Goal: Task Accomplishment & Management: Manage account settings

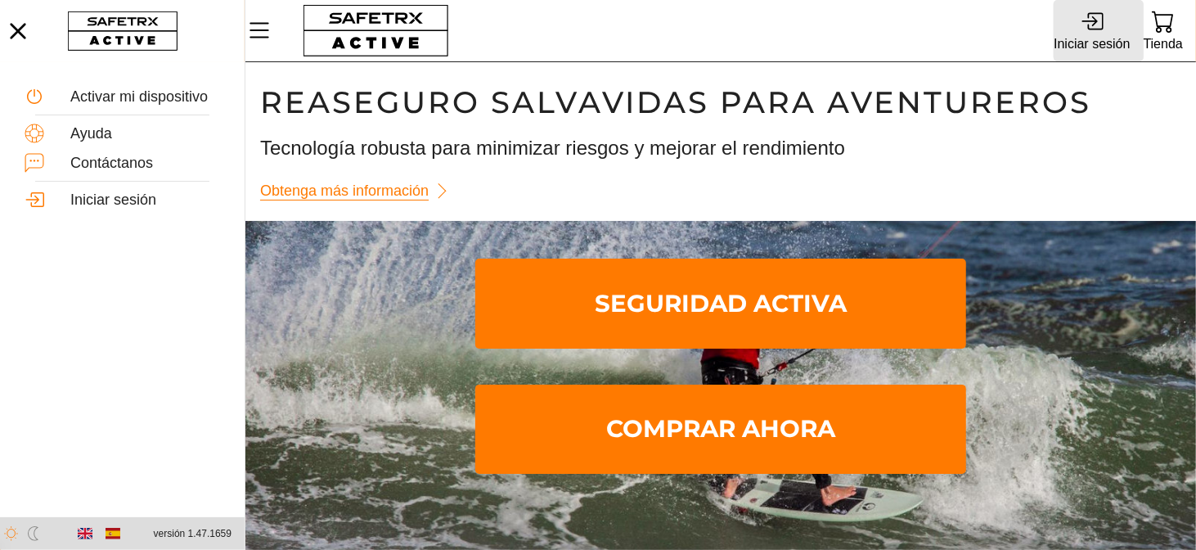
click at [1087, 37] on font "Iniciar sesión" at bounding box center [1092, 44] width 76 height 14
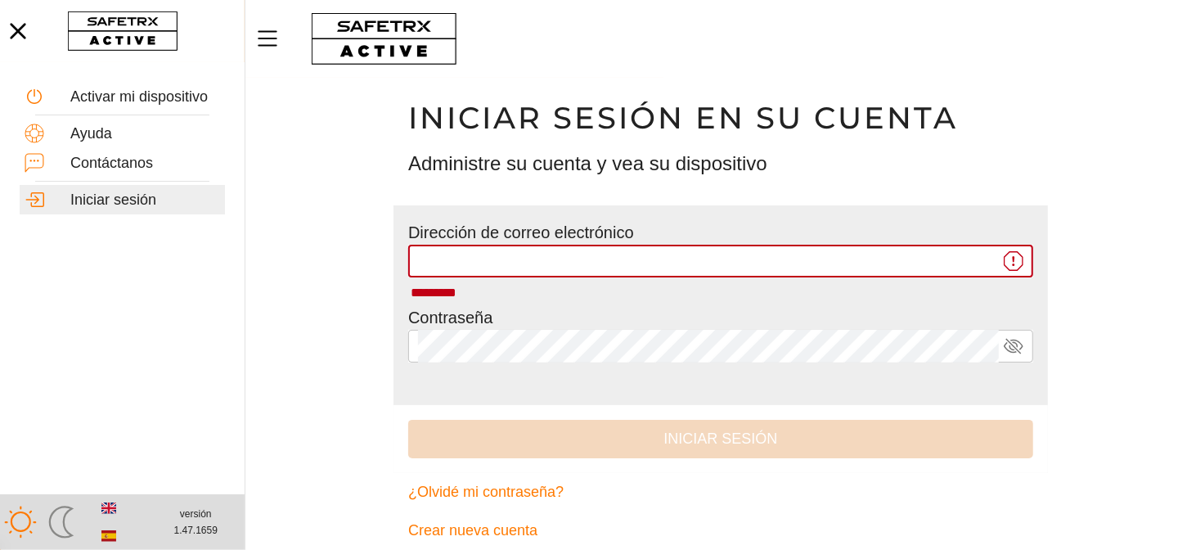
type input "**********"
click at [671, 445] on font "Iniciar sesión" at bounding box center [720, 438] width 114 height 16
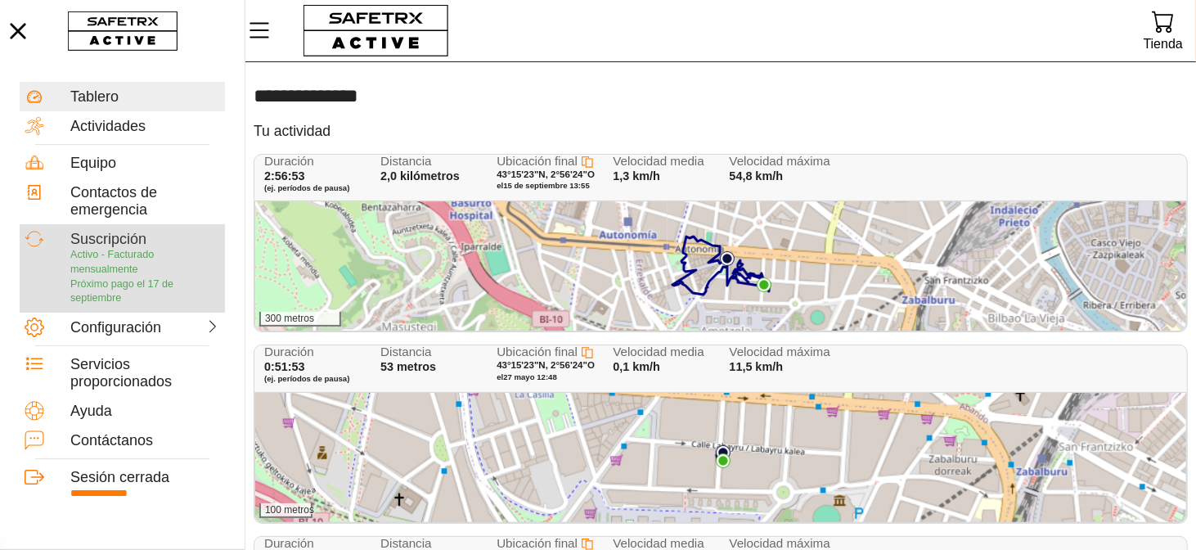
click at [146, 279] on font "Próximo pago el 17 de septiembre" at bounding box center [121, 291] width 103 height 26
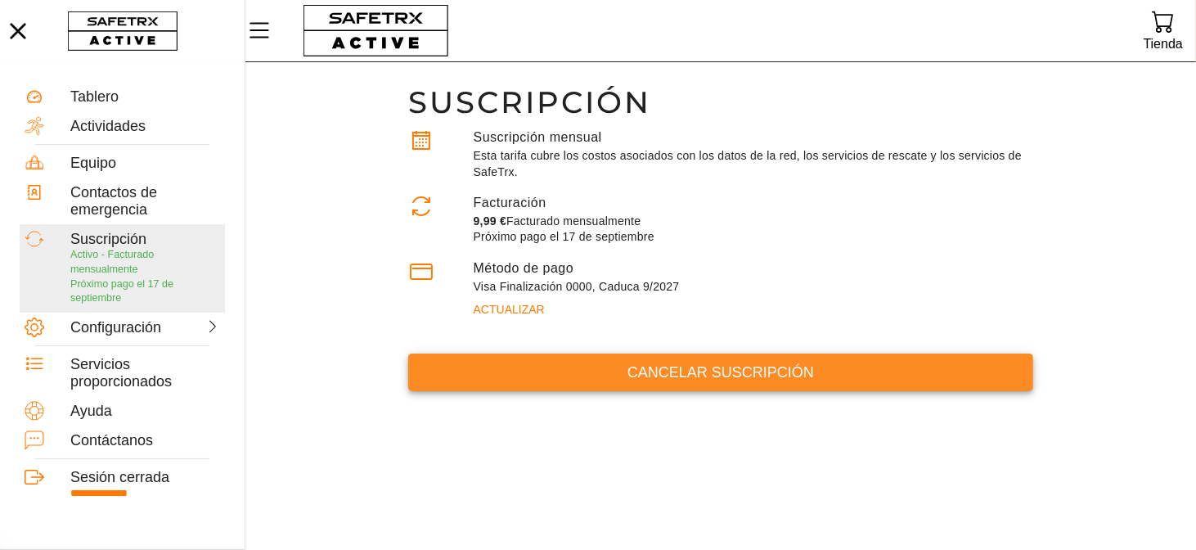
click at [731, 372] on font "Cancelar suscripción" at bounding box center [720, 372] width 187 height 16
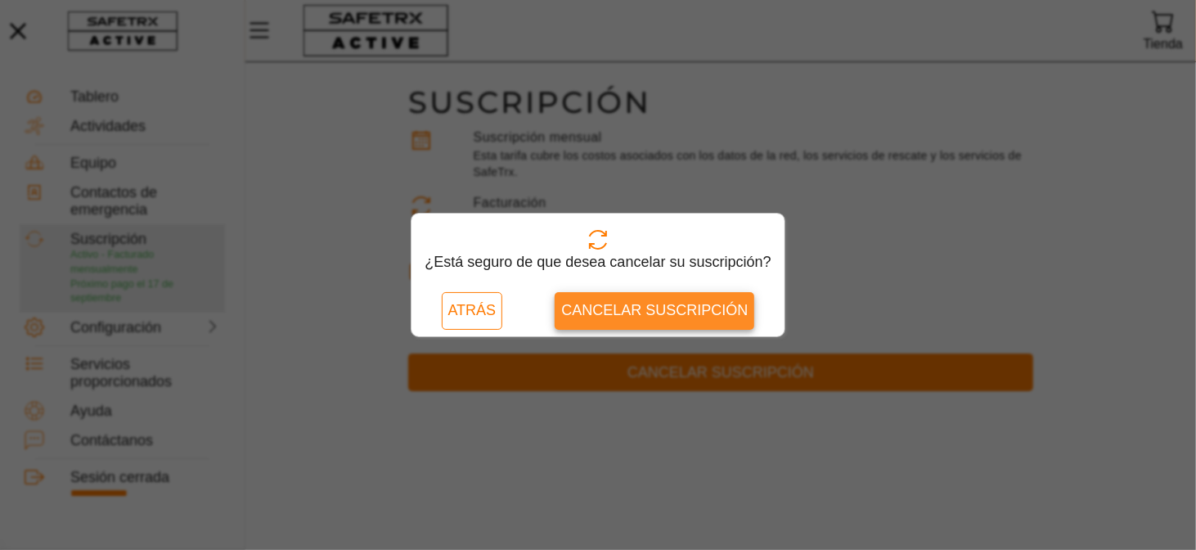
click at [651, 306] on font "Cancelar suscripción" at bounding box center [654, 310] width 187 height 16
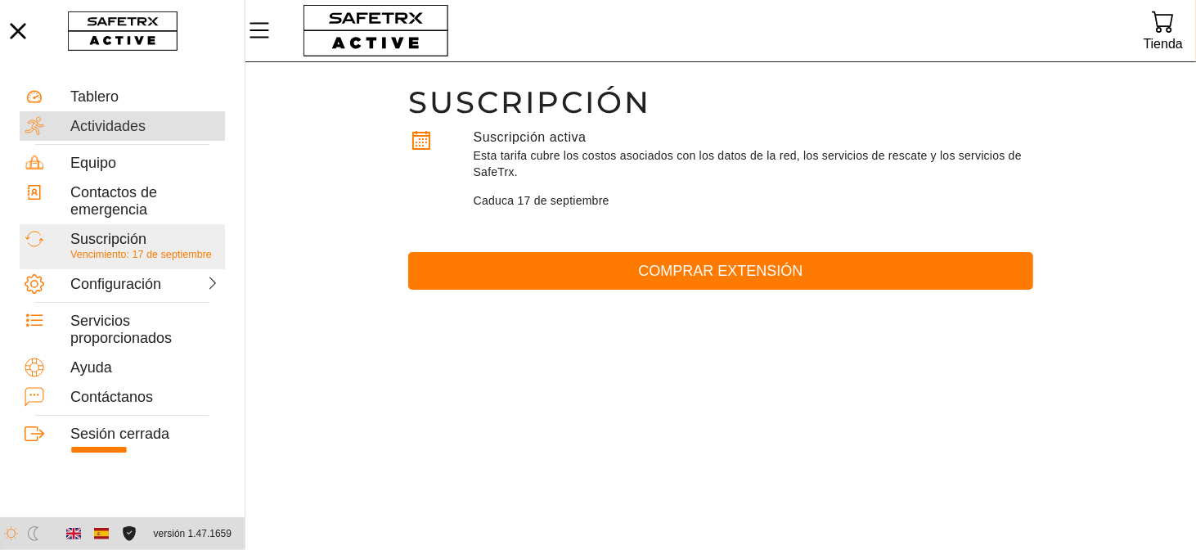
click at [137, 130] on font "Actividades" at bounding box center [107, 126] width 75 height 16
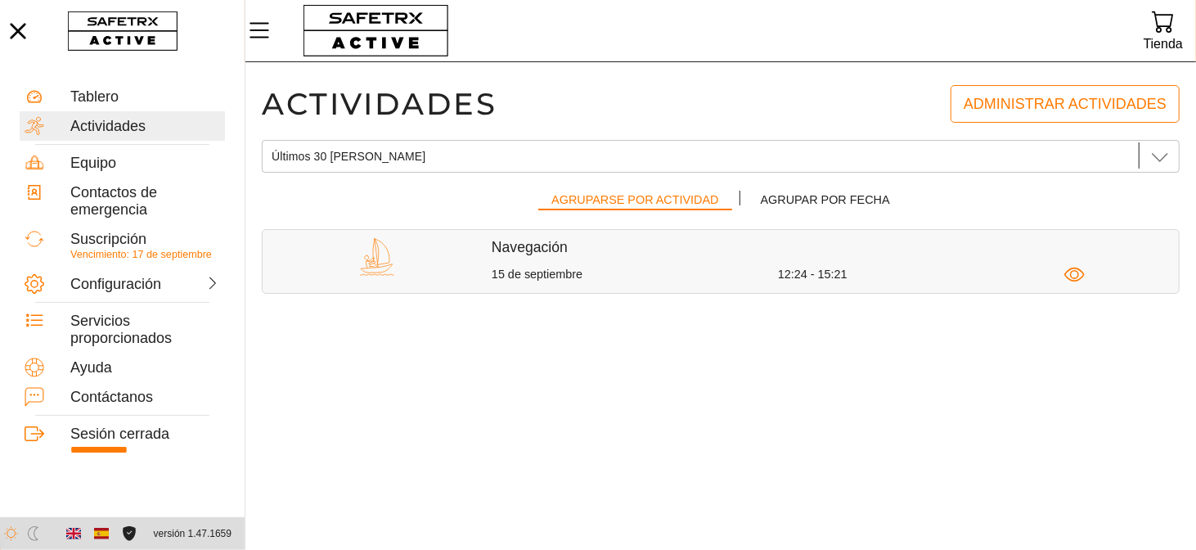
click at [376, 258] on img at bounding box center [377, 257] width 38 height 38
click at [479, 263] on div at bounding box center [377, 261] width 229 height 46
click at [542, 249] on font "Navegación" at bounding box center [530, 247] width 76 height 16
